Goal: Find specific page/section: Find specific page/section

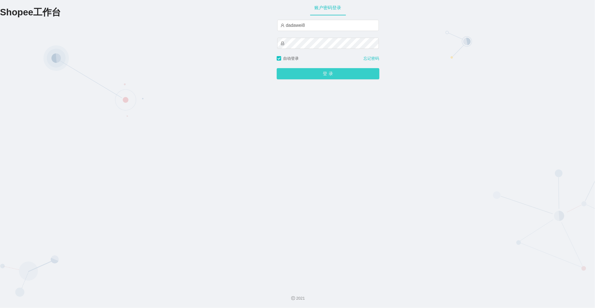
drag, startPoint x: 286, startPoint y: 69, endPoint x: 286, endPoint y: 72, distance: 3.1
click at [286, 69] on button "登 录" at bounding box center [328, 73] width 103 height 11
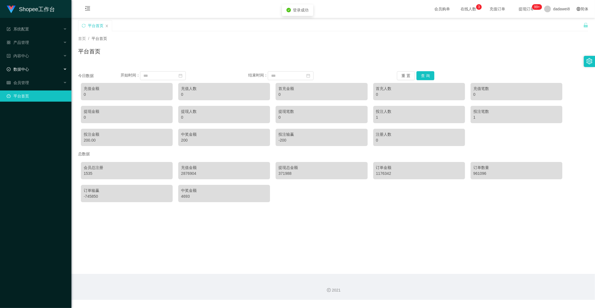
click at [30, 71] on div "数据中心" at bounding box center [35, 69] width 71 height 11
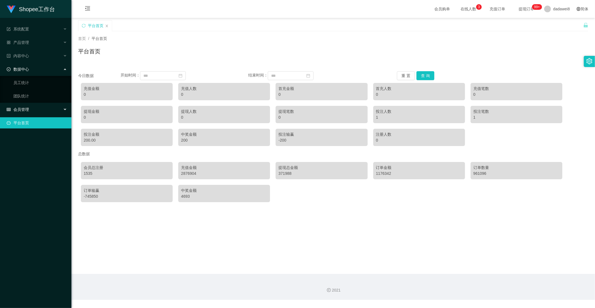
click at [26, 106] on div "会员管理" at bounding box center [35, 109] width 71 height 11
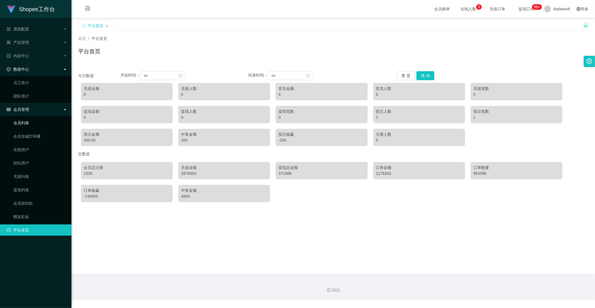
drag, startPoint x: 32, startPoint y: 124, endPoint x: 39, endPoint y: 127, distance: 7.9
click at [32, 124] on link "会员列表" at bounding box center [40, 122] width 54 height 11
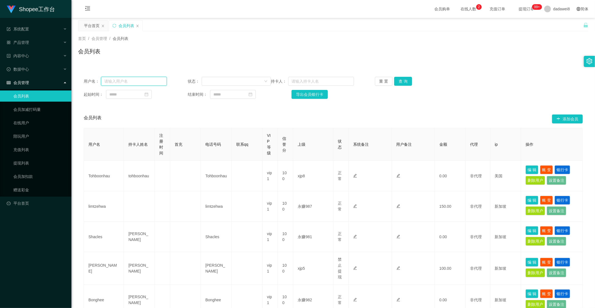
click at [149, 84] on input "text" at bounding box center [134, 81] width 66 height 9
paste input "nazhang950"
type input "nazhang950"
click at [397, 82] on button "查 询" at bounding box center [403, 81] width 18 height 9
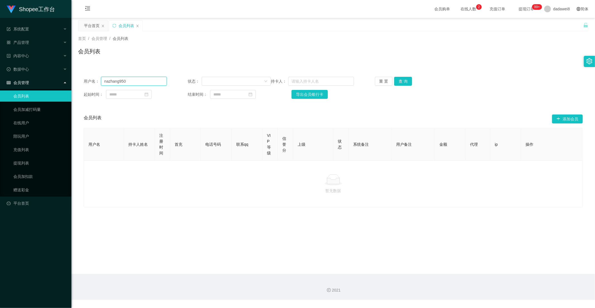
click at [158, 82] on input "nazhang950" at bounding box center [134, 81] width 66 height 9
click at [398, 82] on button "查 询" at bounding box center [403, 81] width 18 height 9
